Goal: Information Seeking & Learning: Learn about a topic

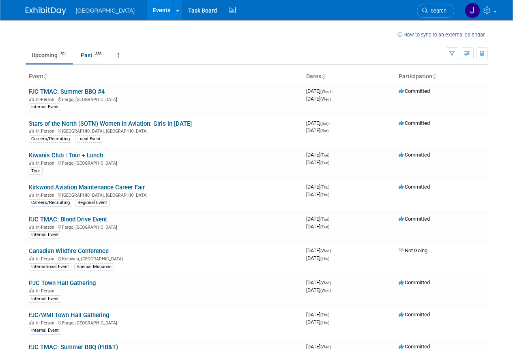
drag, startPoint x: 397, startPoint y: 0, endPoint x: 269, endPoint y: 10, distance: 129.0
click at [269, 10] on div "[GEOGRAPHIC_DATA] Events Recently Viewed Events: VERTICON [GEOGRAPHIC_DATA], [G…" at bounding box center [257, 10] width 463 height 20
click at [82, 51] on link "Past 358" at bounding box center [92, 54] width 35 height 15
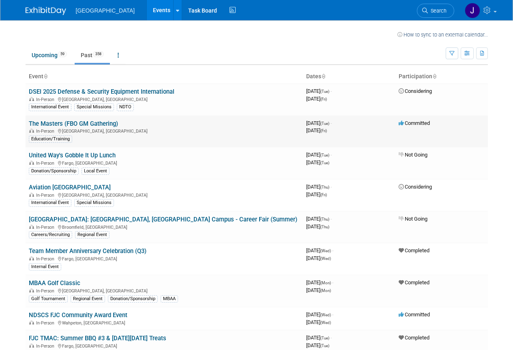
click at [67, 126] on link "The Masters (FBO GM Gathering)" at bounding box center [73, 123] width 89 height 7
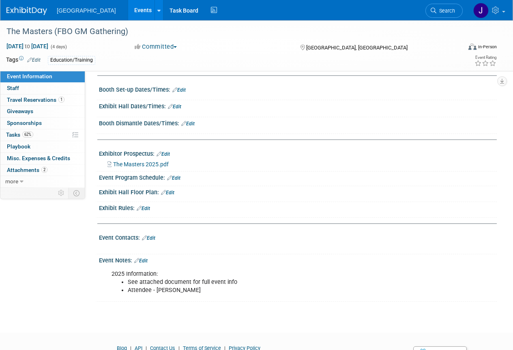
scroll to position [106, 0]
